Goal: Task Accomplishment & Management: Use online tool/utility

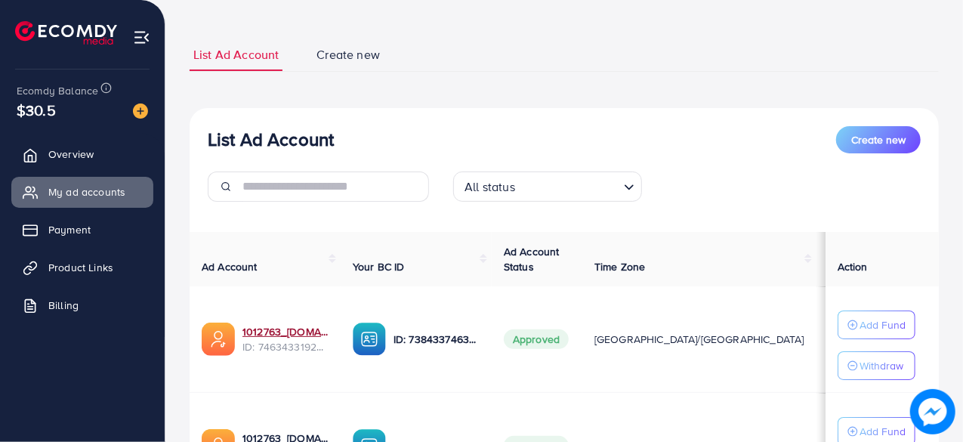
scroll to position [73, 0]
click at [120, 276] on link "Product Links" at bounding box center [82, 267] width 142 height 30
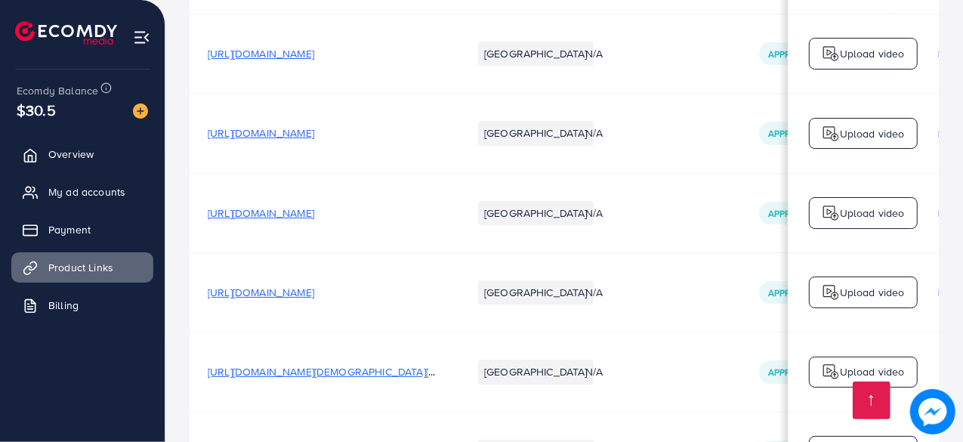
click at [113, 191] on span "My ad accounts" at bounding box center [90, 191] width 77 height 15
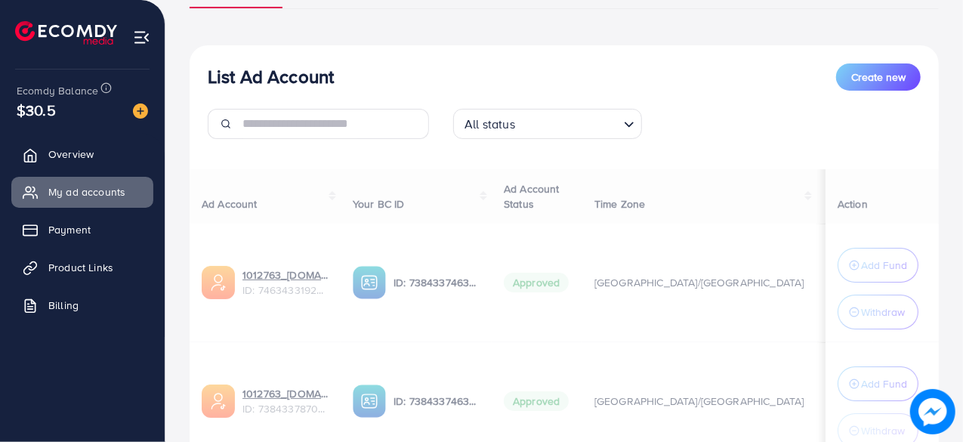
scroll to position [140, 0]
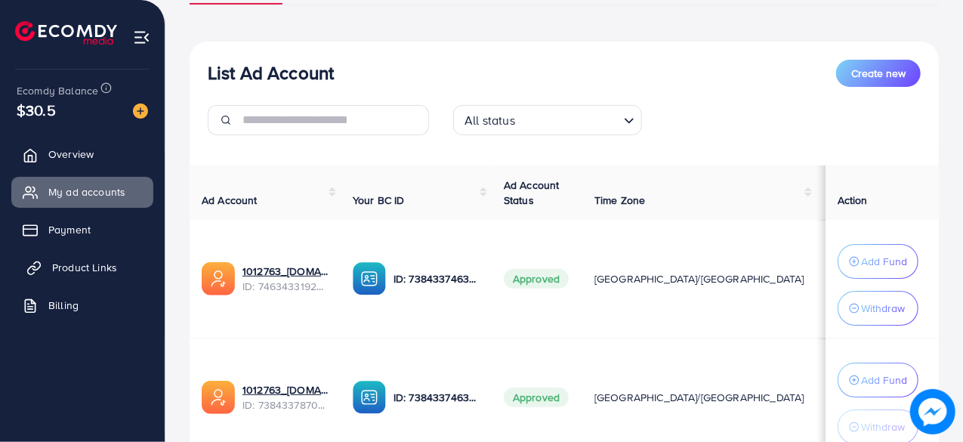
click at [104, 274] on span "Product Links" at bounding box center [84, 267] width 65 height 15
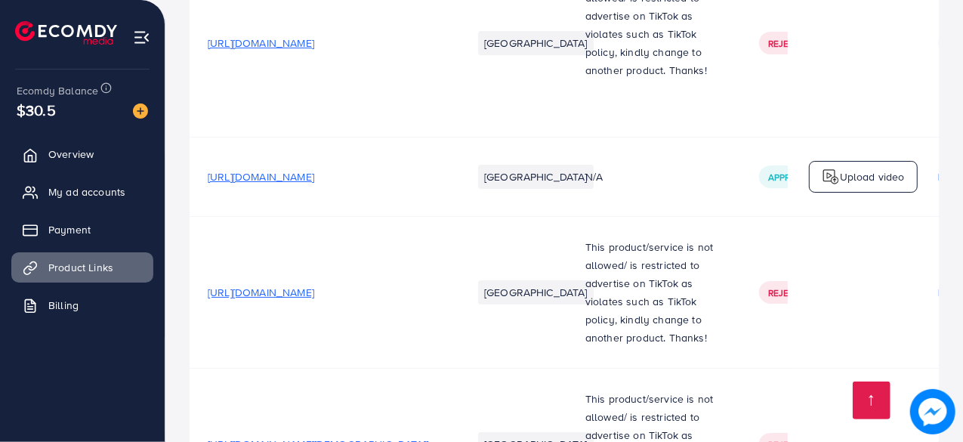
scroll to position [2942, 0]
